Goal: Task Accomplishment & Management: Manage account settings

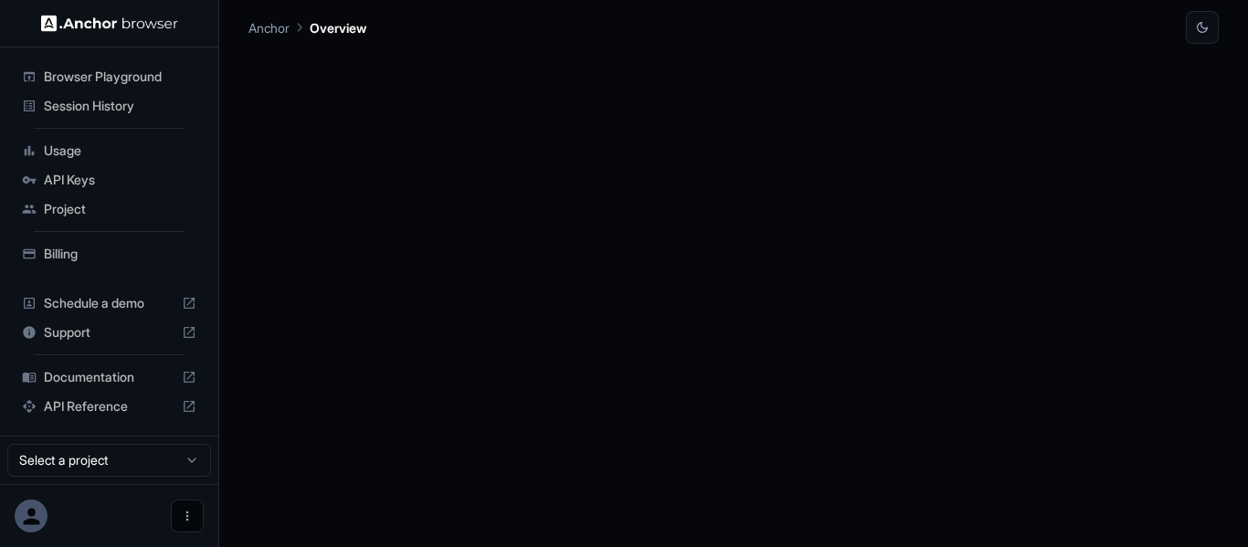
click at [187, 515] on icon "Open menu" at bounding box center [187, 516] width 15 height 15
click at [126, 511] on div at bounding box center [153, 515] width 73 height 18
